Goal: Check status: Check status

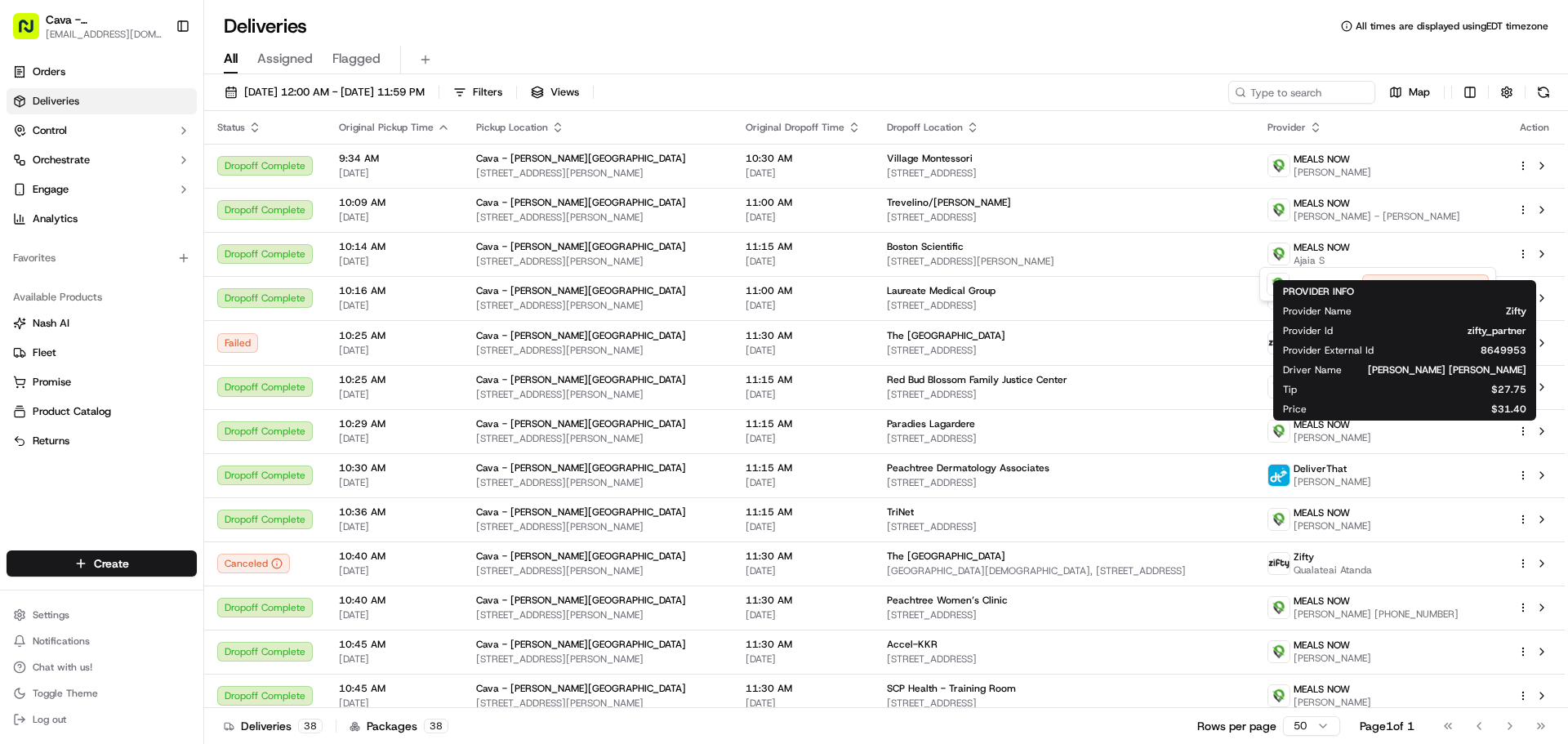
scroll to position [82, 0]
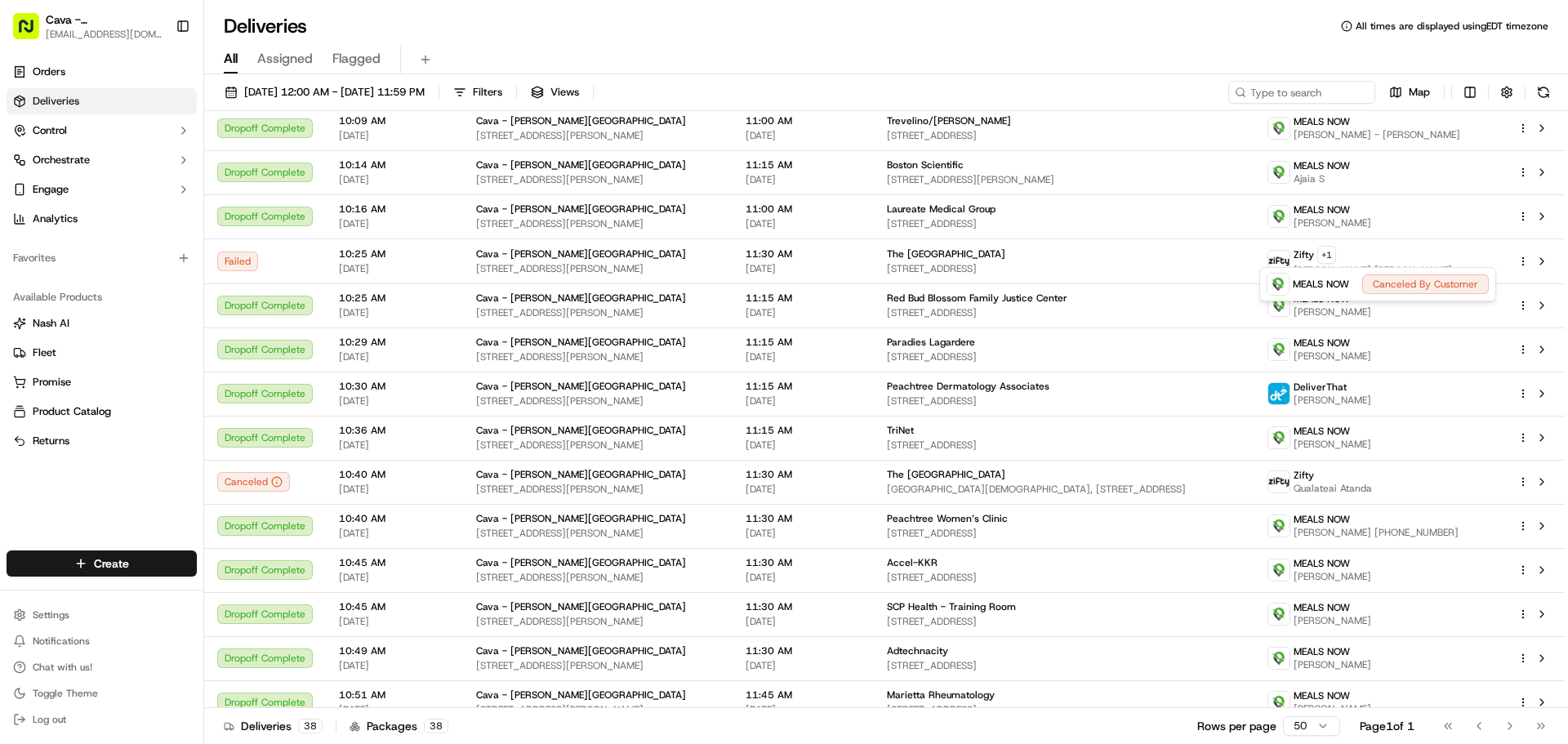
click at [1003, 30] on html "Cava - [PERSON_NAME] Springs [EMAIL_ADDRESS][DOMAIN_NAME] Toggle Sidebar Orders…" at bounding box center [784, 372] width 1568 height 744
click at [118, 97] on link "Deliveries" at bounding box center [101, 101] width 190 height 26
click at [306, 97] on span "[DATE] 12:00 AM - [DATE] 11:59 PM" at bounding box center [334, 92] width 180 height 14
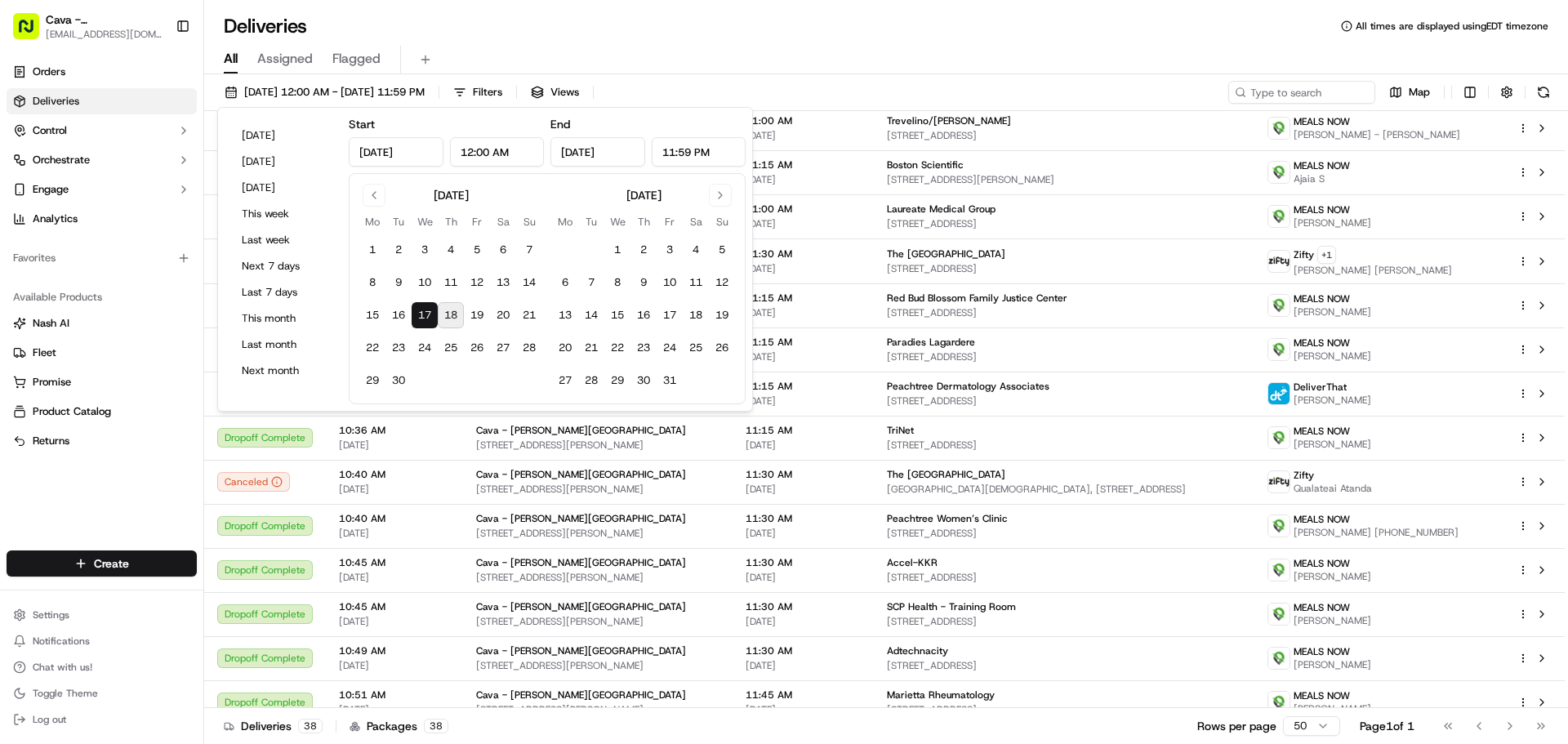
click at [451, 316] on button "18" at bounding box center [450, 315] width 26 height 26
type input "[DATE]"
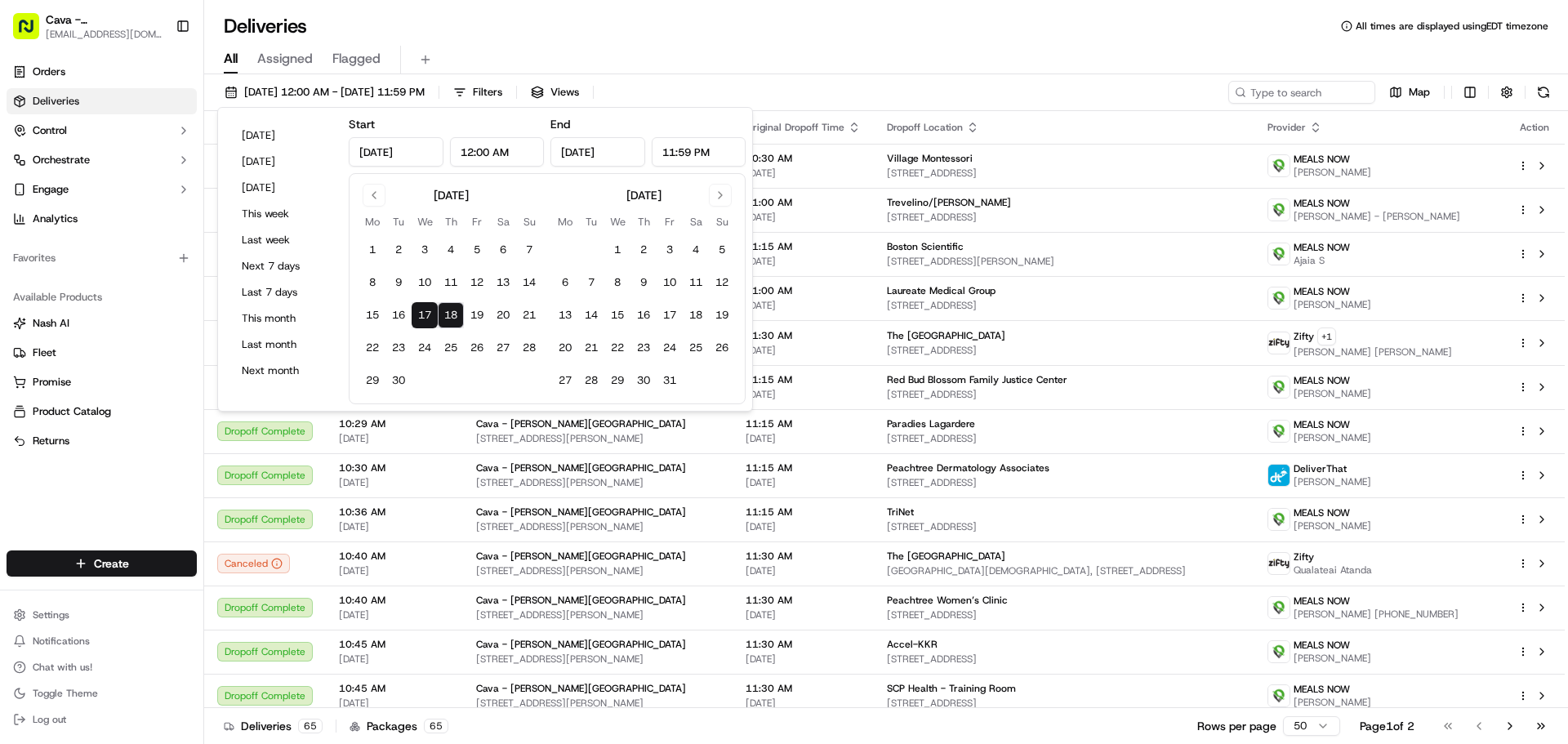
drag, startPoint x: 943, startPoint y: 49, endPoint x: 972, endPoint y: 57, distance: 30.1
click at [943, 47] on div "All Assigned Flagged" at bounding box center [886, 60] width 1364 height 29
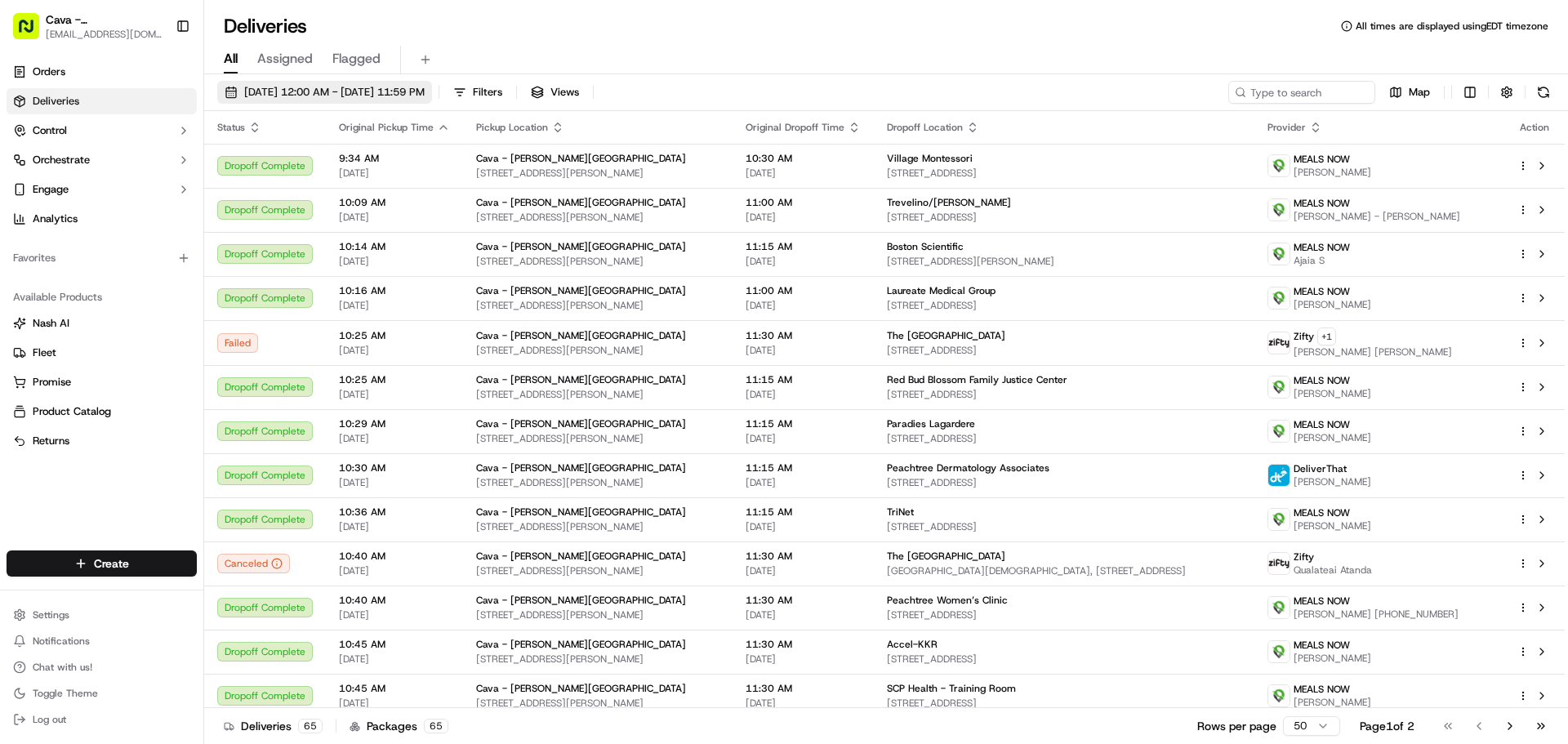
click at [341, 102] on button "[DATE] 12:00 AM - [DATE] 11:59 PM" at bounding box center [325, 93] width 215 height 23
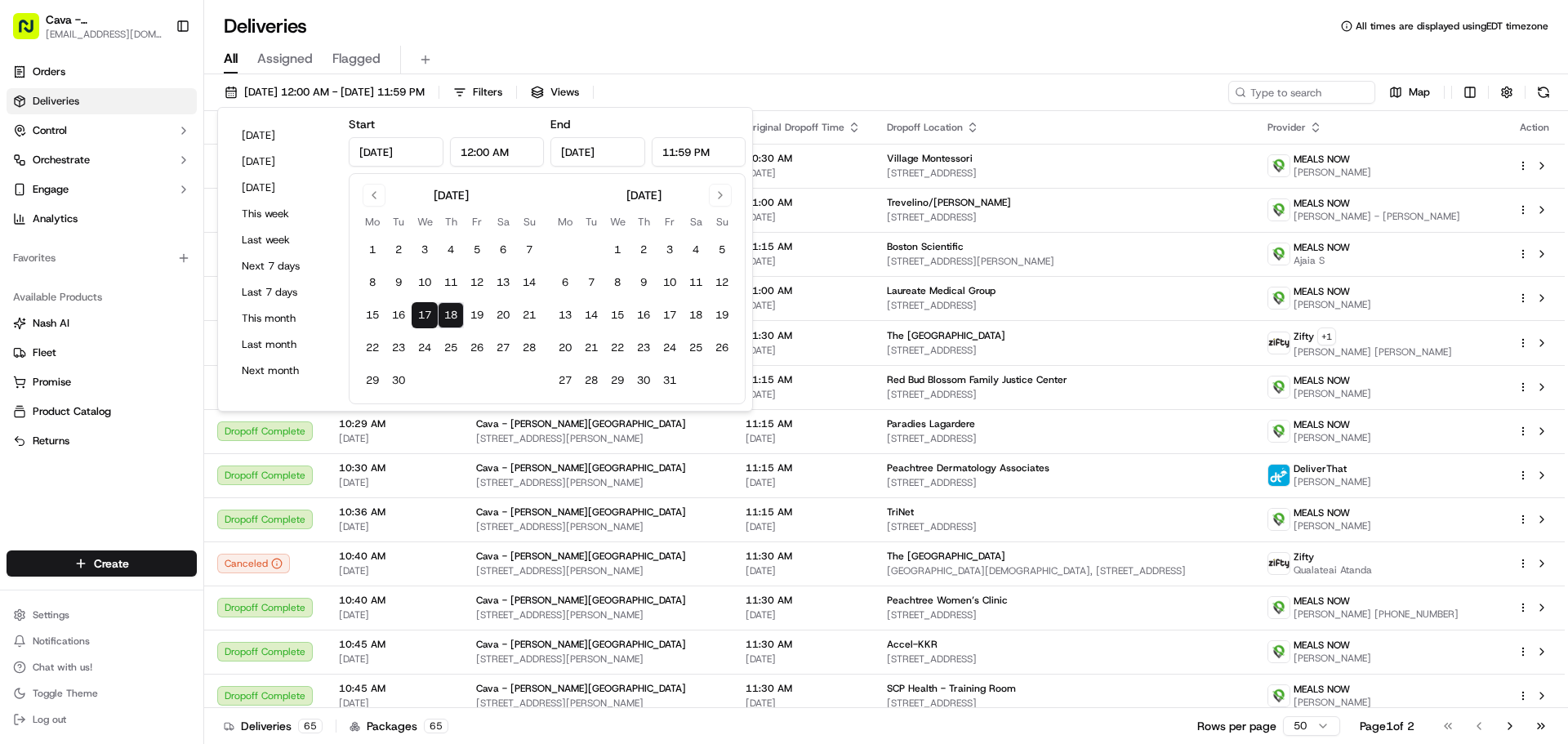
click at [458, 319] on button "18" at bounding box center [450, 315] width 26 height 26
type input "[DATE]"
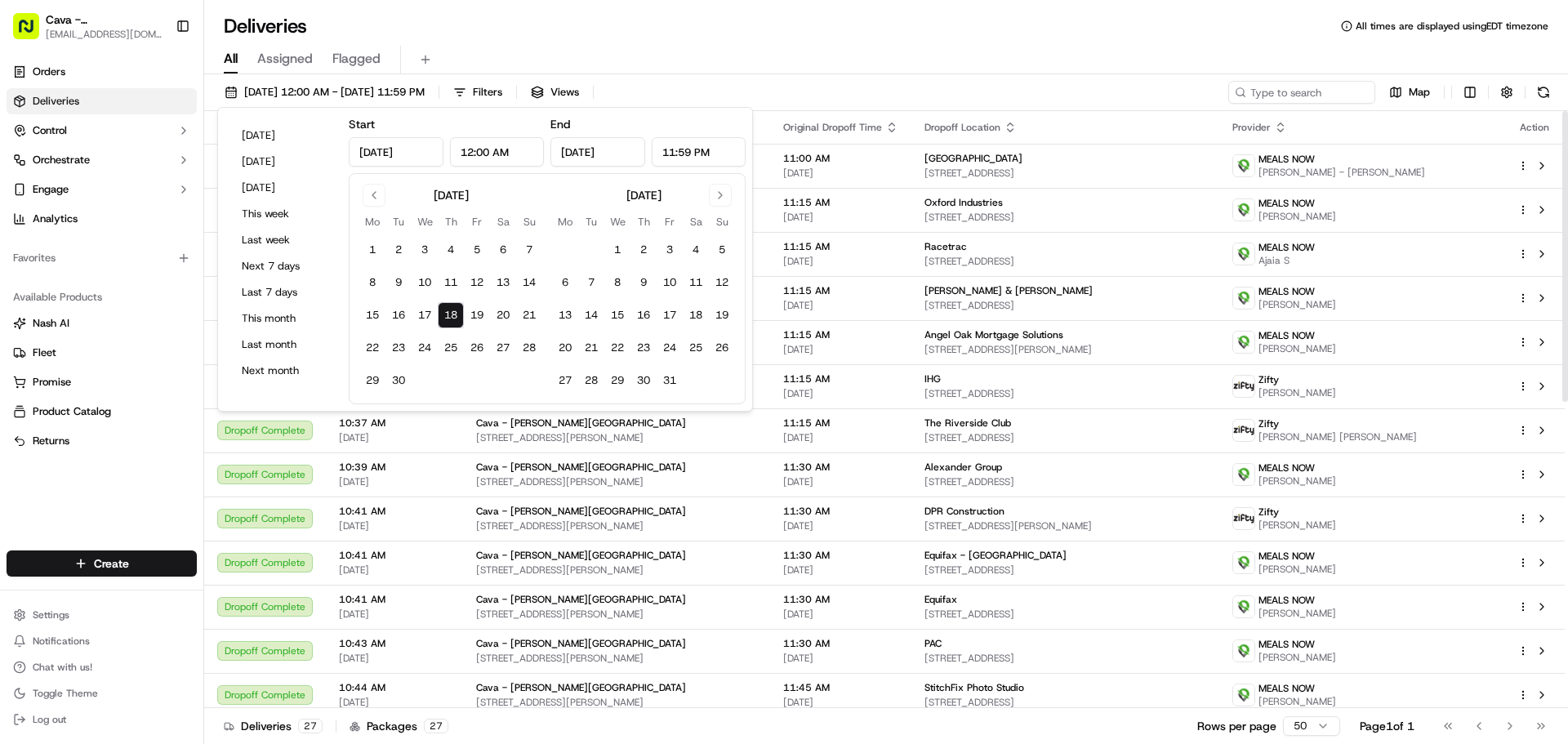
click at [951, 62] on div "All Assigned Flagged" at bounding box center [886, 60] width 1364 height 29
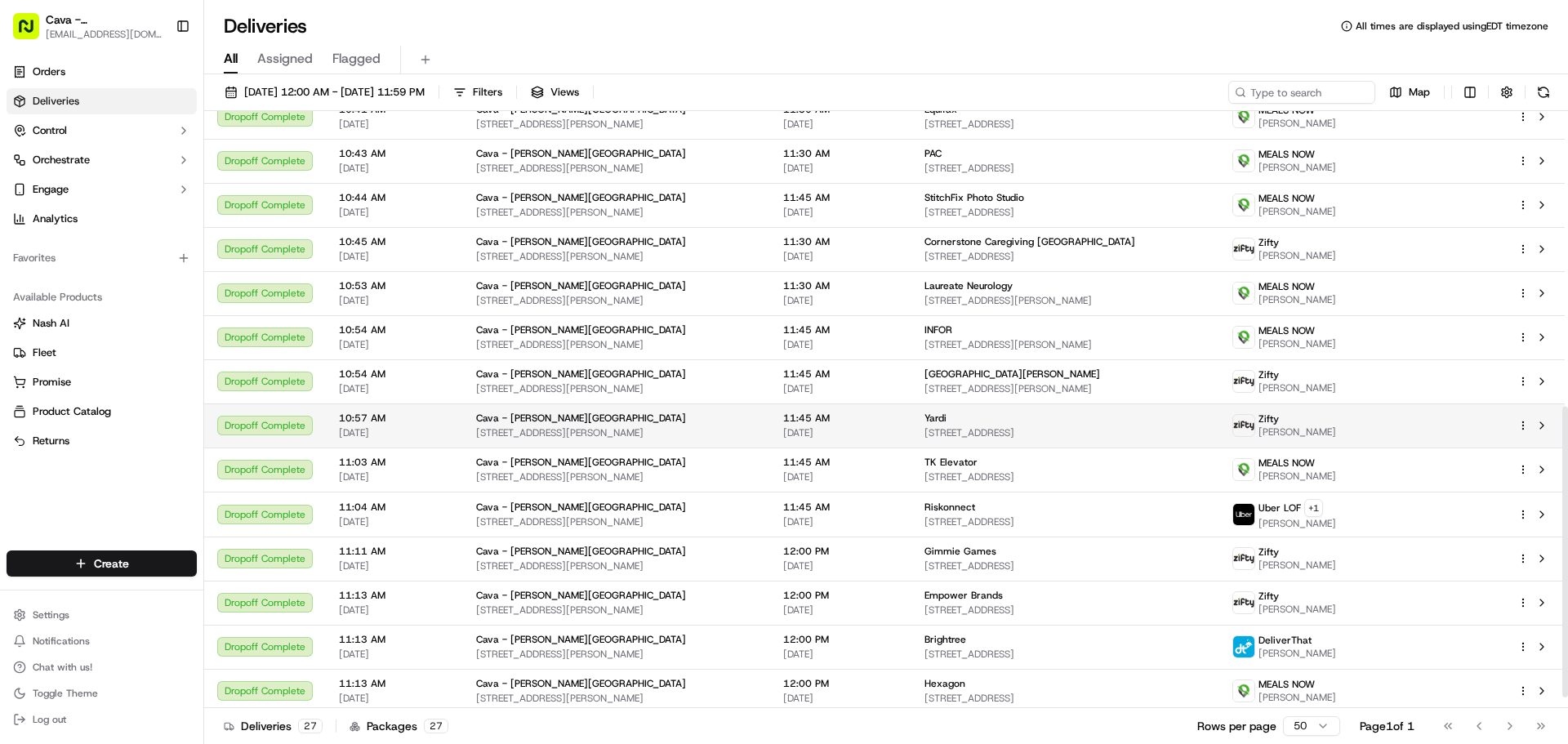
scroll to position [627, 0]
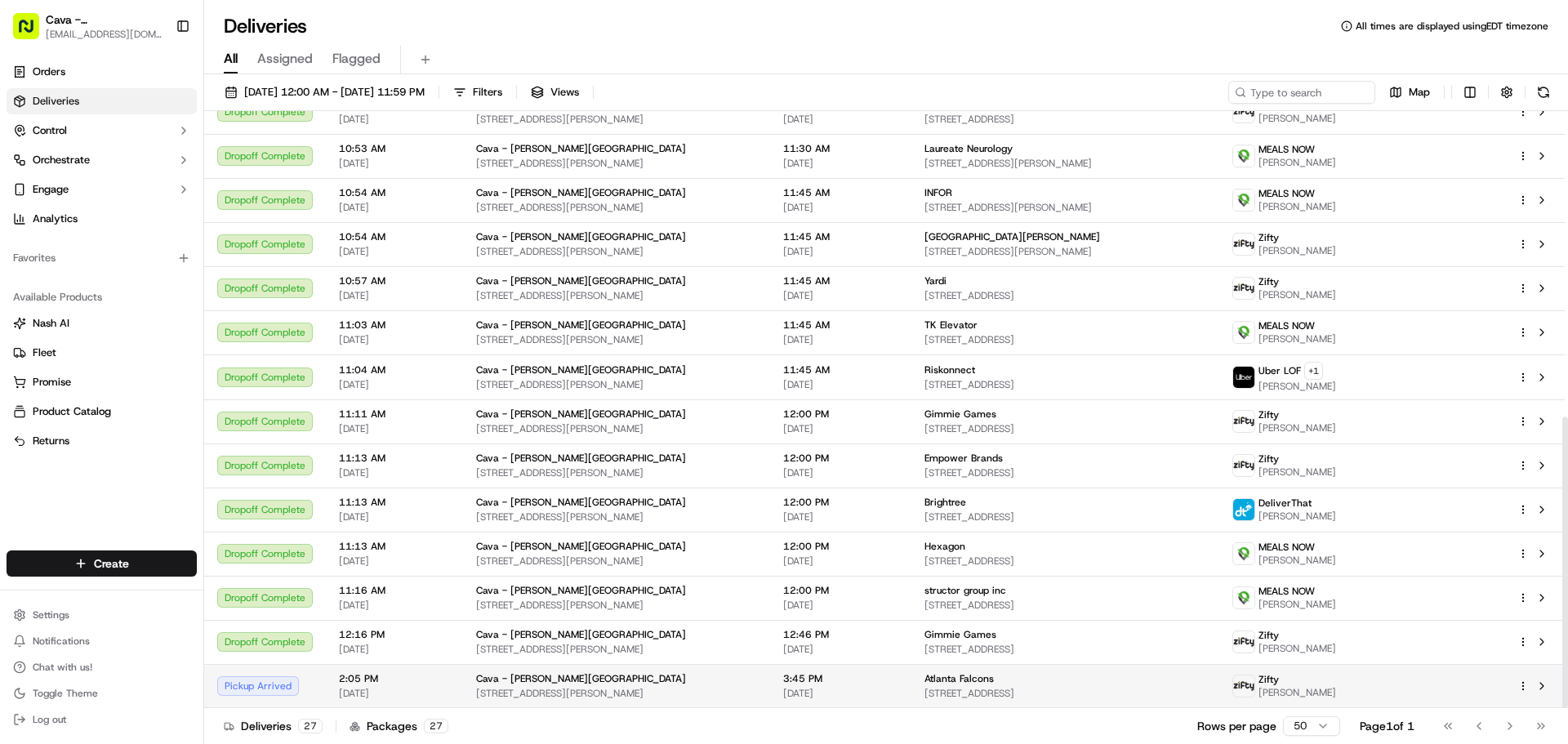
click at [986, 682] on div "Atlanta Falcons" at bounding box center [1066, 679] width 282 height 13
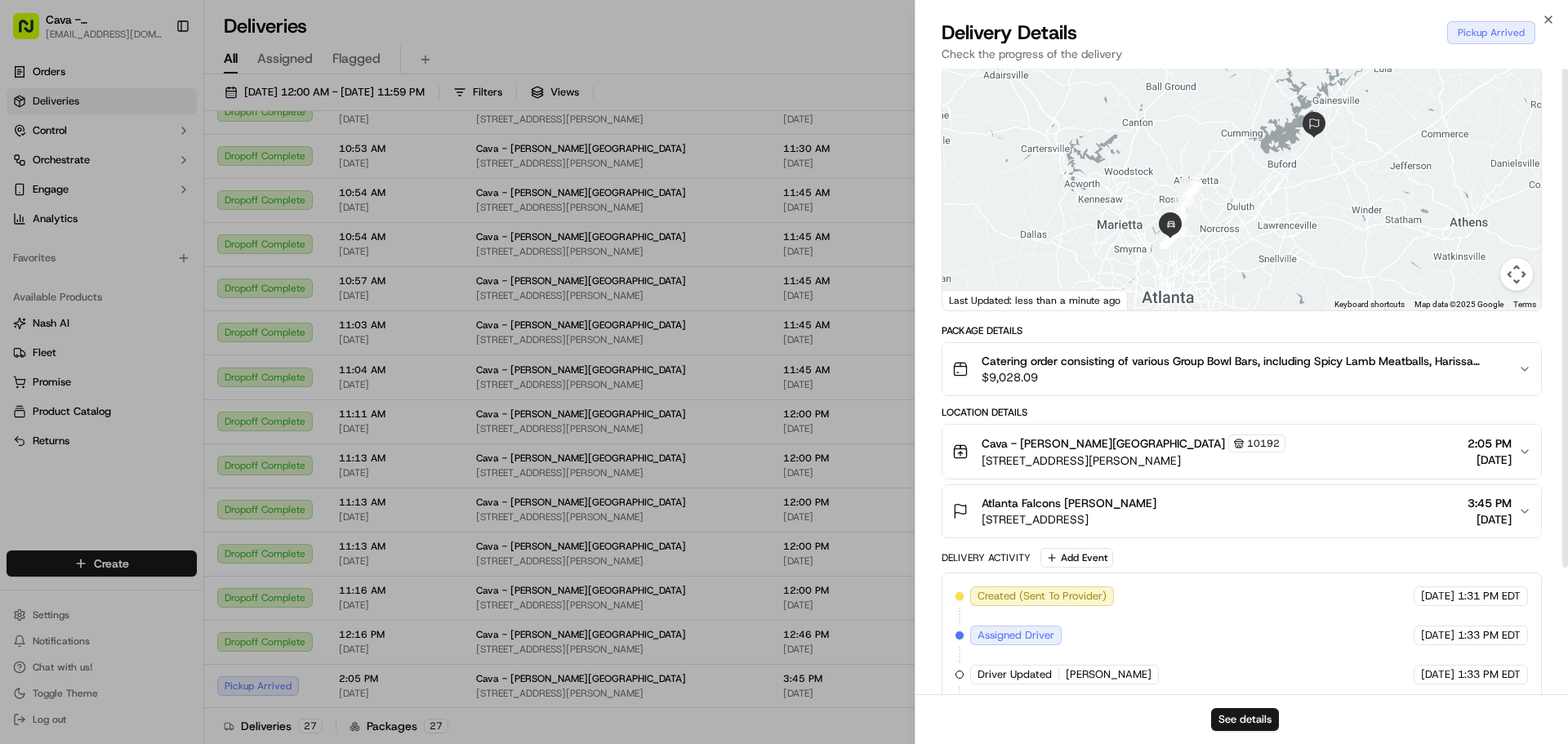
scroll to position [0, 0]
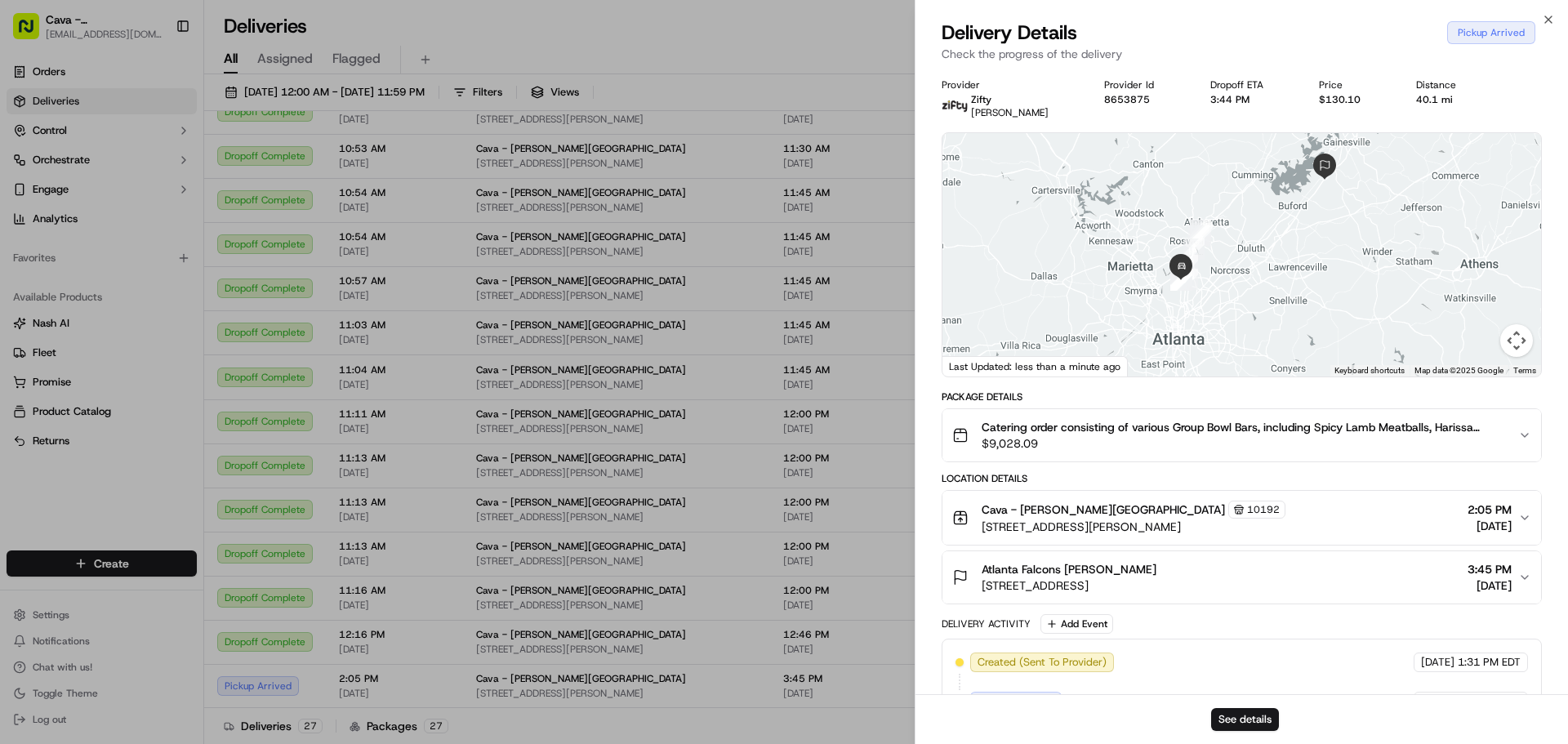
click at [1555, 9] on div "Close Delivery Details Pickup Arrived Check the progress of the delivery Provid…" at bounding box center [1242, 372] width 654 height 744
click at [1552, 14] on icon "button" at bounding box center [1548, 20] width 13 height 13
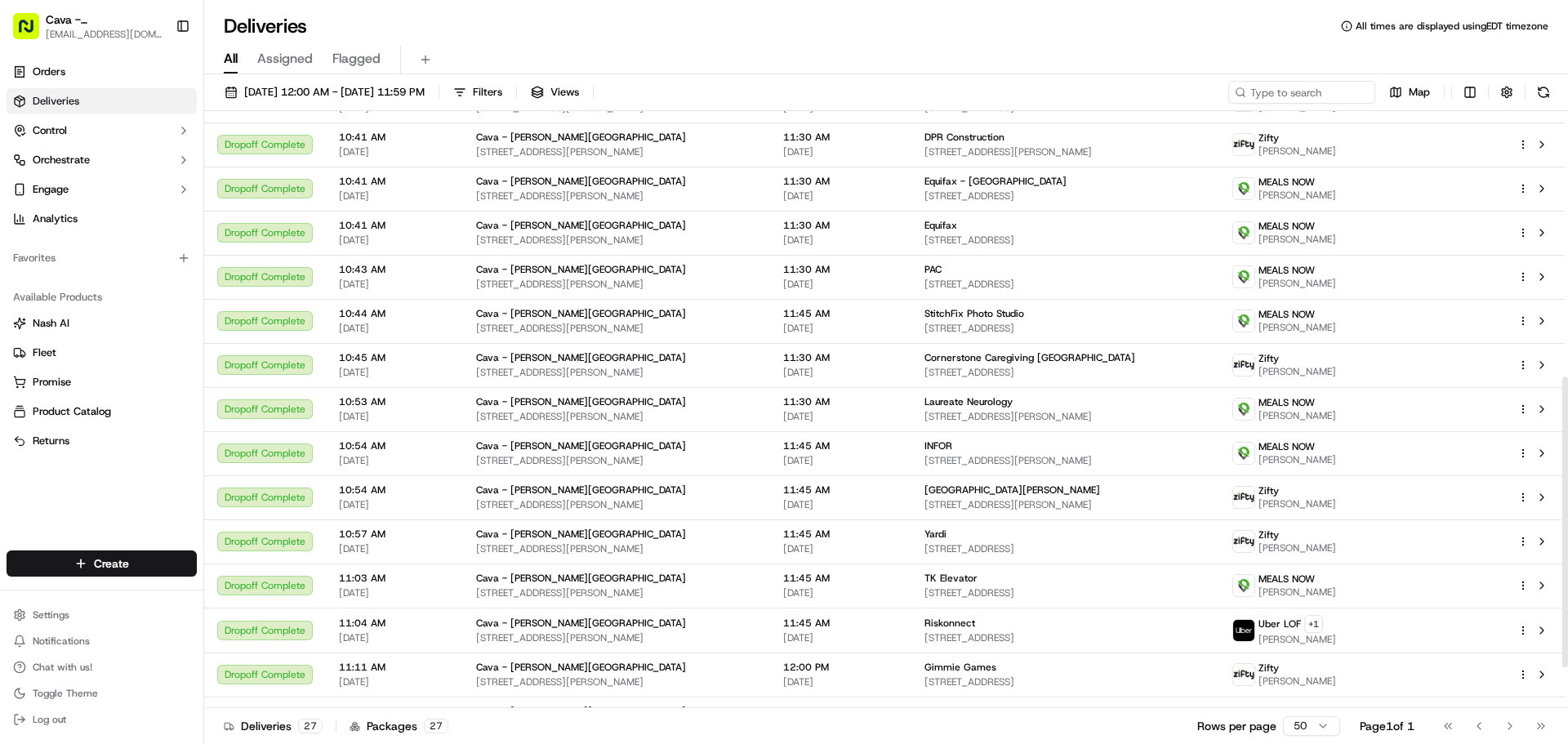
scroll to position [219, 0]
